Goal: Task Accomplishment & Management: Manage account settings

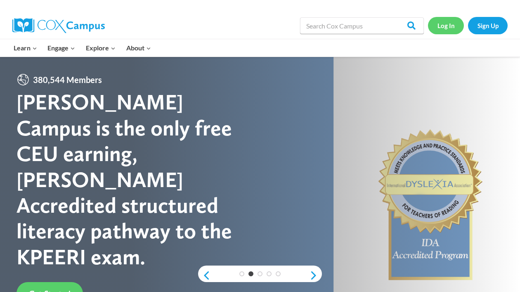
click at [446, 28] on link "Log In" at bounding box center [446, 25] width 36 height 17
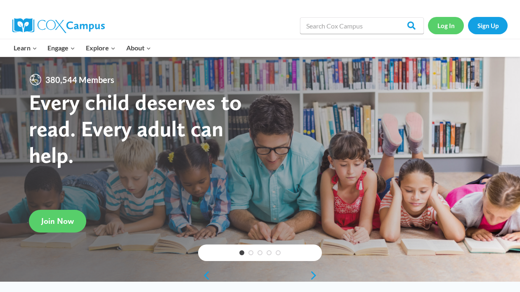
click at [443, 23] on link "Log In" at bounding box center [446, 25] width 36 height 17
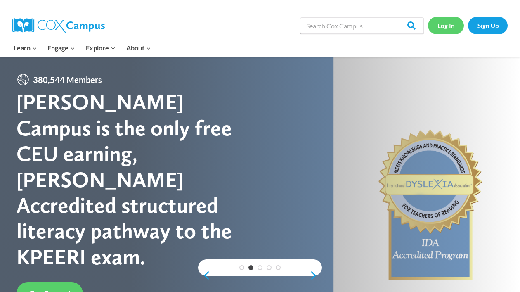
click at [449, 22] on link "Log In" at bounding box center [446, 25] width 36 height 17
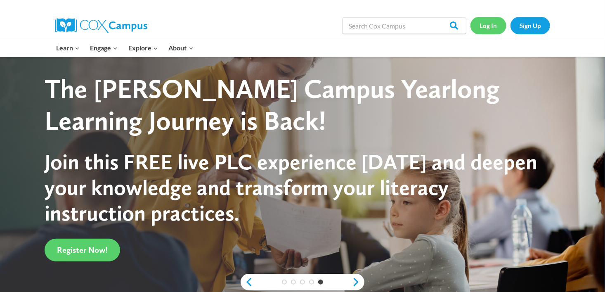
click at [485, 28] on link "Log In" at bounding box center [488, 25] width 36 height 17
